Goal: Check status: Check status

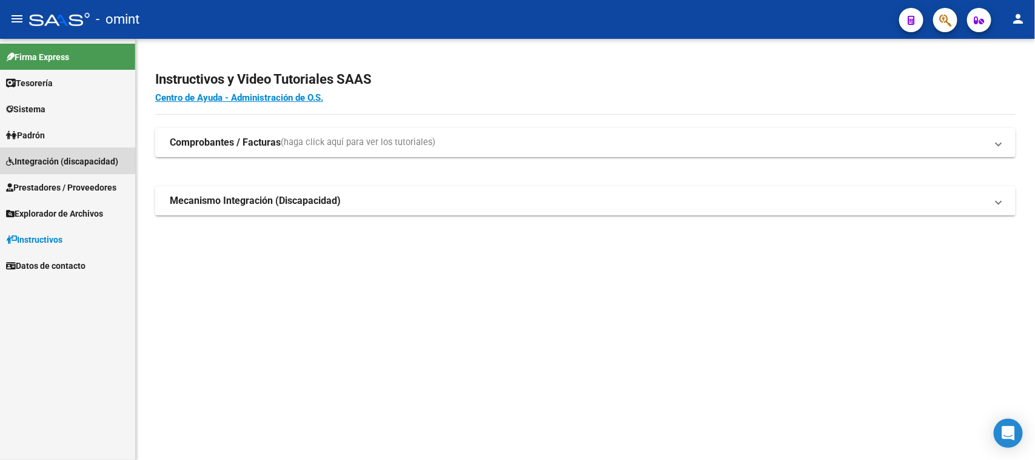
click at [65, 159] on span "Integración (discapacidad)" at bounding box center [62, 161] width 112 height 13
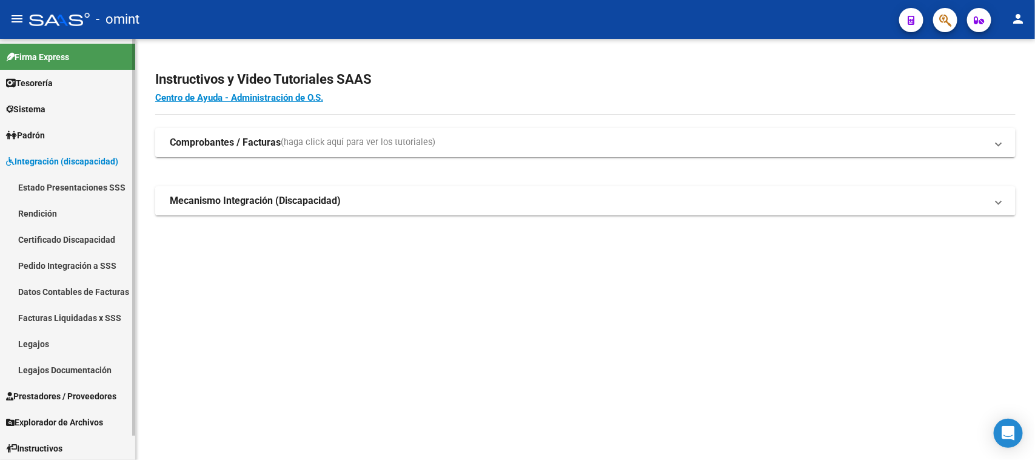
click at [67, 304] on link "Facturas Liquidadas x SSS" at bounding box center [67, 317] width 135 height 26
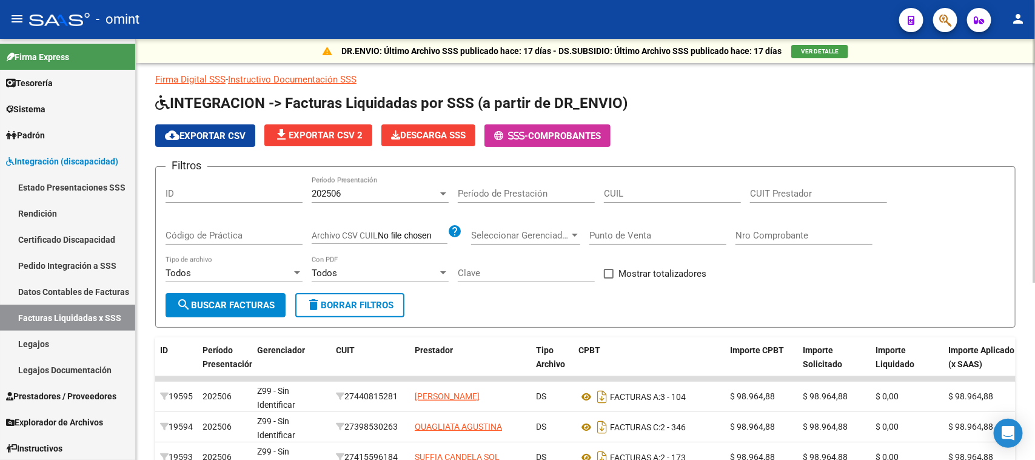
click at [631, 200] on div "CUIL" at bounding box center [672, 189] width 137 height 26
paste input "20-58785835-6"
type input "20-58785835-6"
click at [385, 194] on div "202506" at bounding box center [375, 193] width 126 height 11
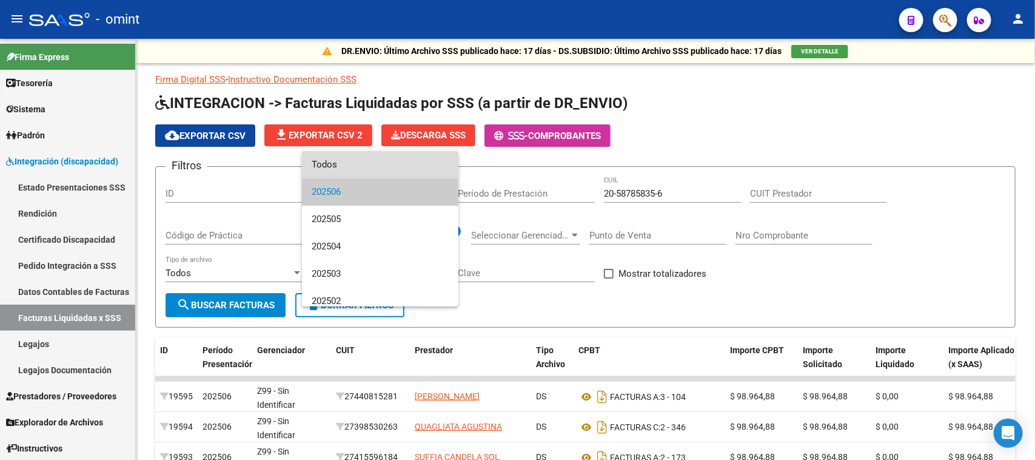
click at [389, 171] on span "Todos" at bounding box center [380, 164] width 137 height 27
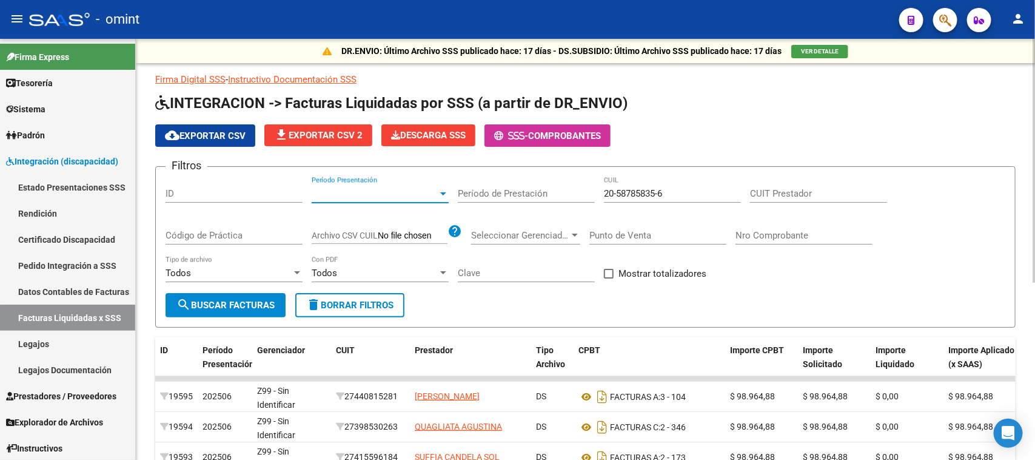
click at [235, 282] on div "Todos Tipo de archivo" at bounding box center [234, 275] width 137 height 38
click at [260, 289] on div "Todos Tipo de archivo" at bounding box center [234, 275] width 137 height 38
click at [262, 296] on button "search Buscar Facturas" at bounding box center [226, 305] width 120 height 24
